Goal: Task Accomplishment & Management: Manage account settings

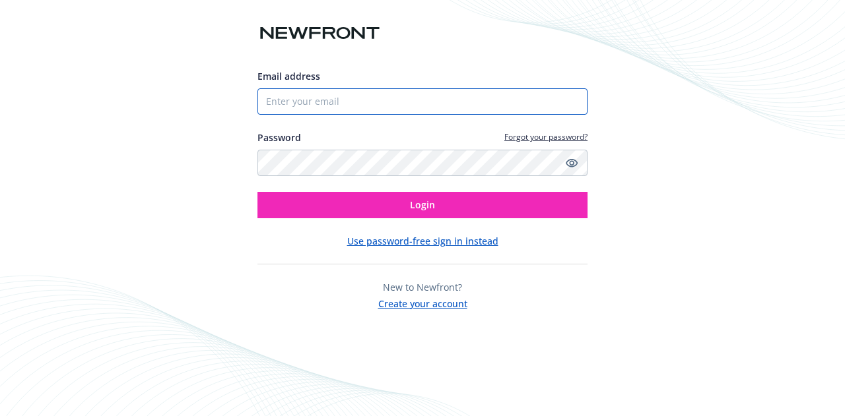
click at [356, 102] on input "Email address" at bounding box center [422, 101] width 330 height 26
paste input "dolores.quesada@newfront.com"
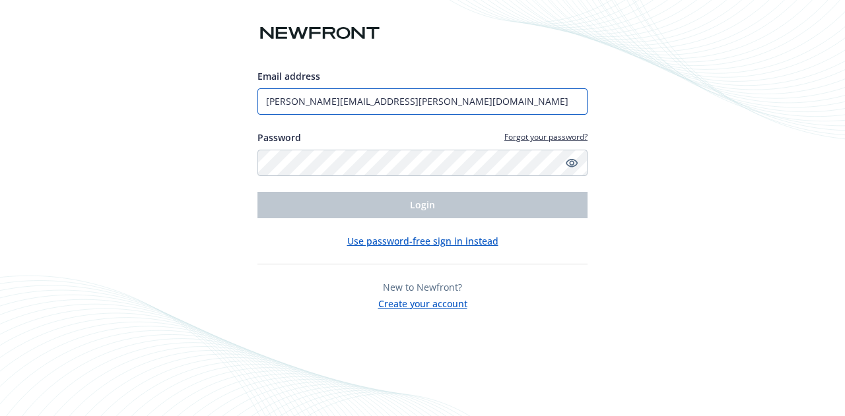
type input "dolores.quesada@newfront.com"
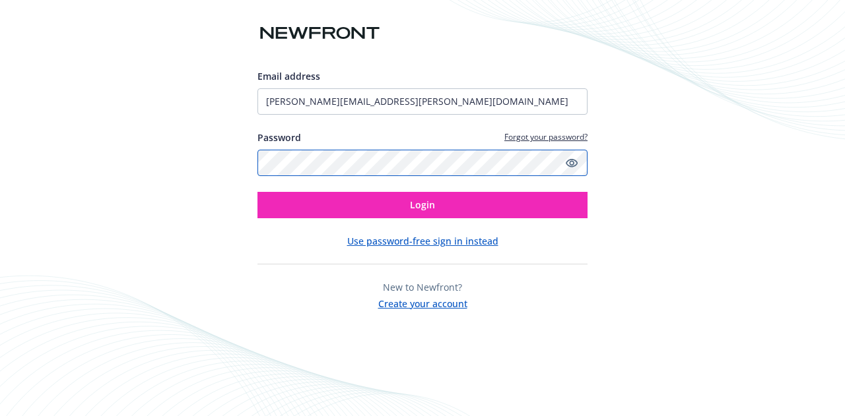
click at [257, 192] on button "Login" at bounding box center [422, 205] width 330 height 26
